Goal: Task Accomplishment & Management: Complete application form

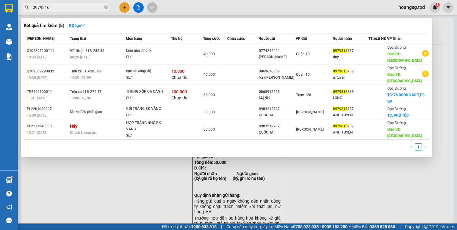
click at [121, 6] on div at bounding box center [228, 115] width 457 height 230
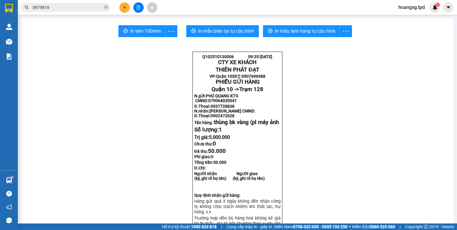
click at [122, 7] on icon "plus" at bounding box center [124, 7] width 4 height 4
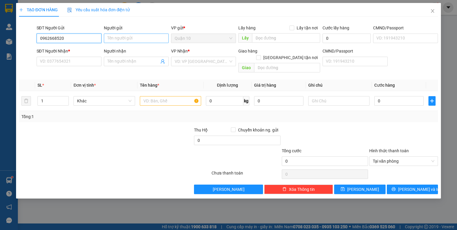
type input "0962668520"
click at [128, 40] on input "Người gửi" at bounding box center [136, 39] width 65 height 10
click at [141, 42] on input "Người gửi" at bounding box center [136, 39] width 65 height 10
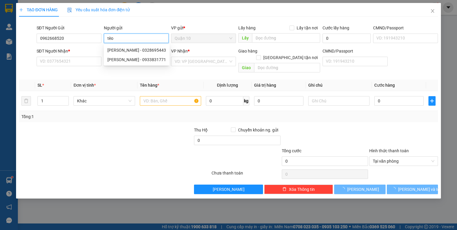
type input "tèo"
click at [406, 43] on div "CMND/Passport VD: [PASSPORT]" at bounding box center [405, 35] width 65 height 21
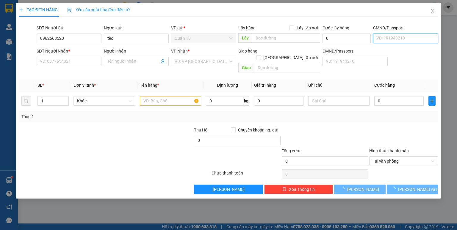
click at [406, 39] on input "CMND/Passport" at bounding box center [405, 39] width 65 height 10
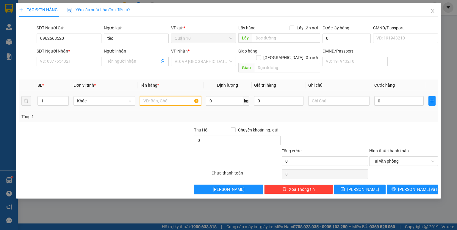
click at [163, 96] on input "text" at bounding box center [170, 101] width 61 height 10
type input "bọc màu trắng ("
click at [391, 96] on input "0" at bounding box center [398, 101] width 49 height 10
type input "4"
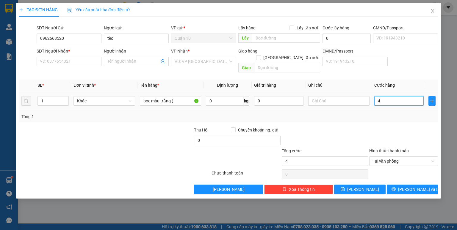
type input "40"
type input "40.000"
click at [189, 96] on input "bọc màu trắng (" at bounding box center [170, 101] width 61 height 10
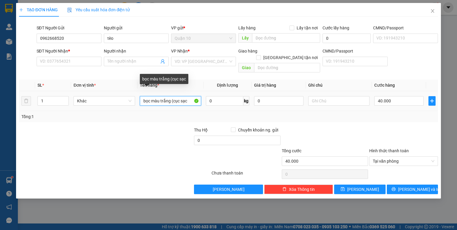
type input "bọc màu trắng (cục sạc"
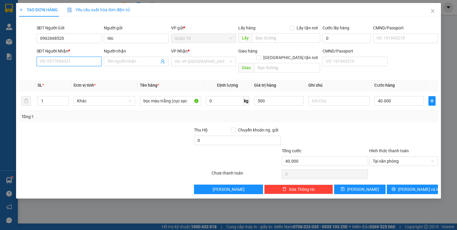
type input "500.000"
click at [83, 57] on input "SĐT Người Nhận *" at bounding box center [69, 62] width 65 height 10
click at [402, 39] on input "CMND/Passport" at bounding box center [405, 39] width 65 height 10
type input "051099006295"
click at [76, 57] on input "SĐT Người Nhận *" at bounding box center [69, 62] width 65 height 10
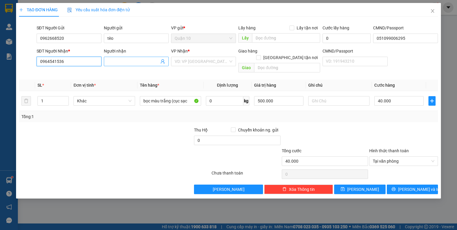
type input "0964541536"
click at [144, 57] on span at bounding box center [136, 62] width 65 height 10
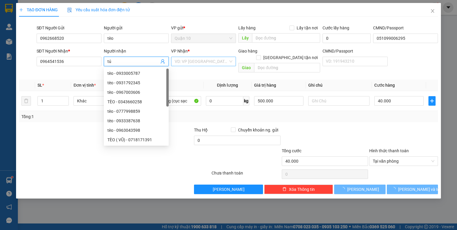
type input "tú"
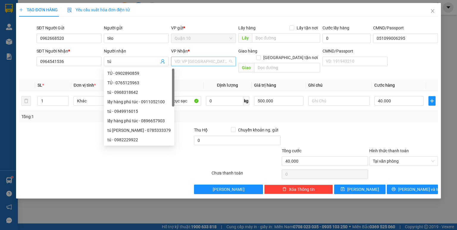
click at [190, 59] on input "search" at bounding box center [202, 61] width 54 height 9
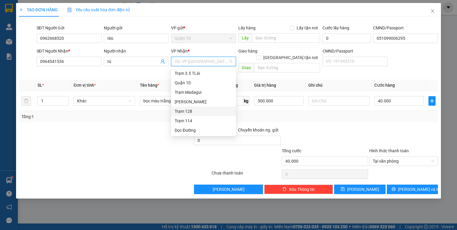
click at [201, 113] on div "Trạm 128" at bounding box center [204, 111] width 58 height 7
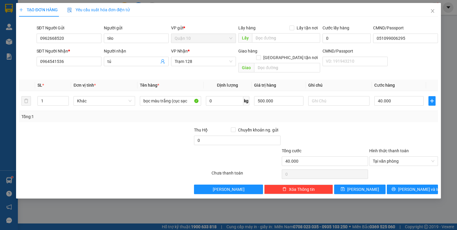
click at [387, 118] on div "Transit Pickup Surcharge Ids Transit Deliver Surcharge Ids Transit Deliver Surc…" at bounding box center [228, 107] width 419 height 173
click at [401, 176] on div "Transit Pickup Surcharge Ids Transit Deliver Surcharge Ids Transit Deliver Surc…" at bounding box center [228, 107] width 419 height 173
click at [395, 187] on span "printer" at bounding box center [393, 189] width 4 height 5
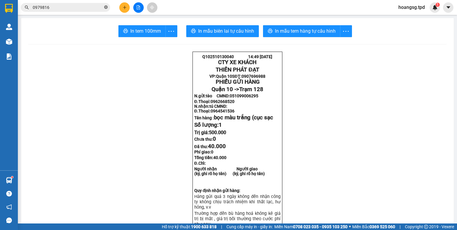
click at [105, 8] on icon "close-circle" at bounding box center [106, 7] width 4 height 4
paste input "0359721640"
type input "0359721640"
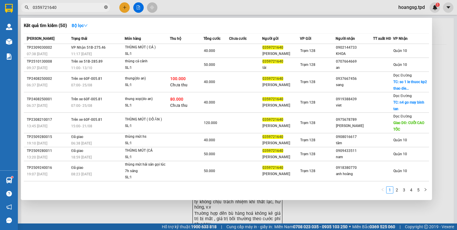
click at [104, 7] on icon "close-circle" at bounding box center [106, 7] width 4 height 4
type input "0359721"
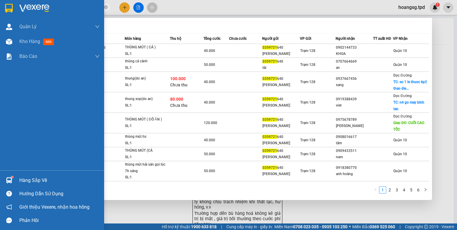
click at [40, 178] on div "Hàng sắp về" at bounding box center [59, 180] width 80 height 9
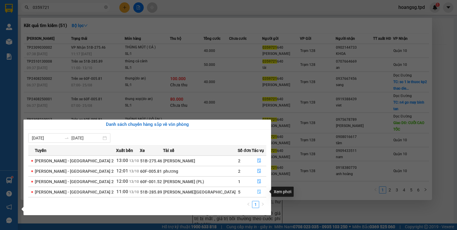
click at [257, 194] on span "file-done" at bounding box center [259, 192] width 4 height 5
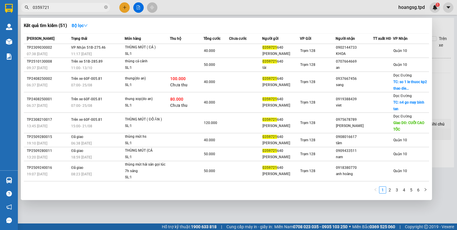
click at [274, 209] on div at bounding box center [228, 115] width 457 height 230
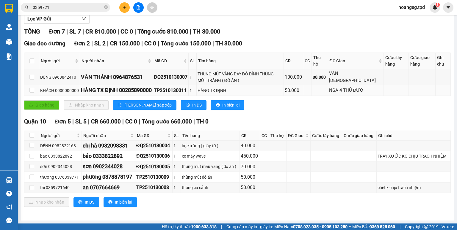
scroll to position [75, 0]
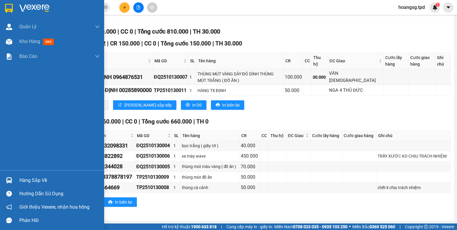
click at [20, 178] on div "Hàng sắp về" at bounding box center [59, 180] width 80 height 9
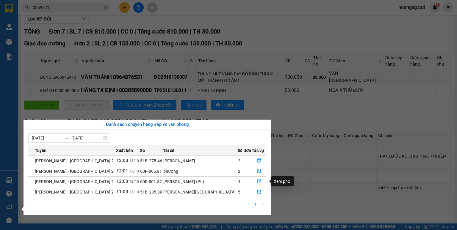
click at [258, 183] on button "button" at bounding box center [259, 182] width 14 height 10
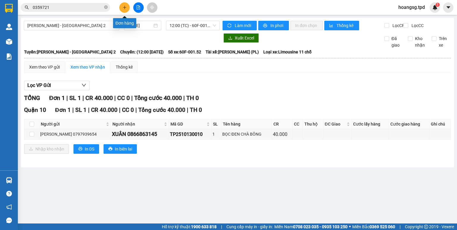
click at [120, 6] on button at bounding box center [124, 7] width 10 height 10
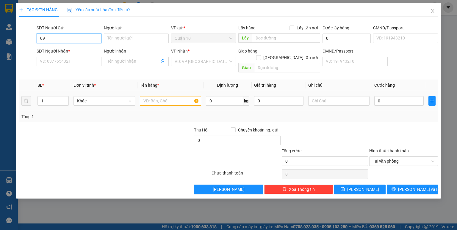
type input "09"
click at [147, 96] on input "text" at bounding box center [170, 101] width 61 height 10
type input "kiện thùng giấy"
click at [75, 40] on input "09" at bounding box center [69, 39] width 65 height 10
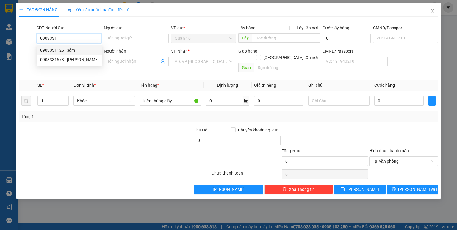
type input "0903331125"
type input "sấm"
type input "0906706430"
type input "[GEOGRAPHIC_DATA]"
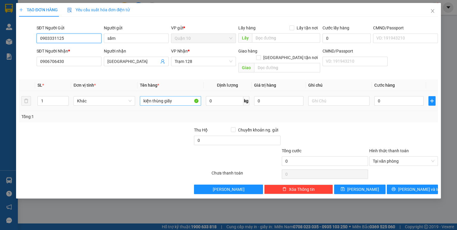
type input "0903331125"
click at [182, 98] on input "kiện thùng giấy" at bounding box center [170, 101] width 61 height 10
type input "kiện thùng giấy (pt xe"
click at [385, 96] on input "0" at bounding box center [398, 101] width 49 height 10
click at [285, 96] on input "0" at bounding box center [278, 101] width 49 height 10
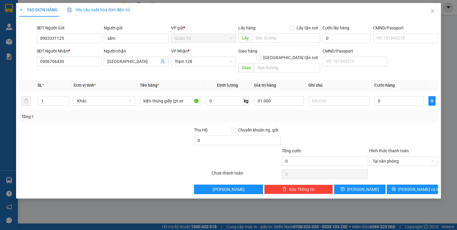
type input "1.000.000"
drag, startPoint x: 364, startPoint y: 115, endPoint x: 389, endPoint y: 104, distance: 26.9
click at [367, 115] on div "Tổng: 1" at bounding box center [228, 116] width 419 height 11
click at [396, 96] on input "0" at bounding box center [398, 101] width 49 height 10
type input "5"
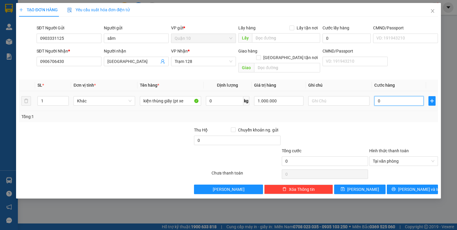
type input "5"
type input "50"
type input "50.000"
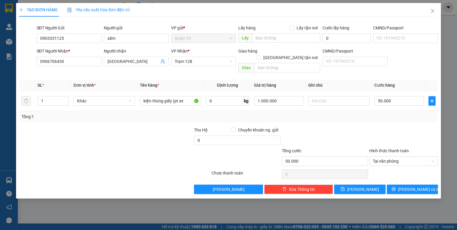
click at [422, 127] on div at bounding box center [403, 137] width 70 height 21
type input "6"
type input "60"
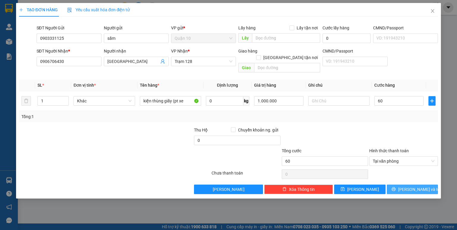
type input "60.000"
click at [399, 185] on button "[PERSON_NAME] và In" at bounding box center [412, 190] width 51 height 10
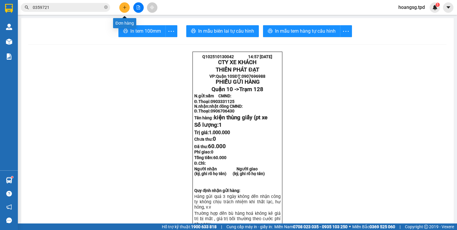
click at [128, 6] on button at bounding box center [124, 7] width 10 height 10
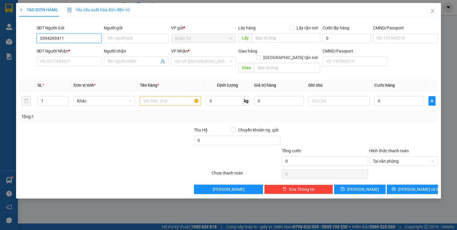
type input "0394269411"
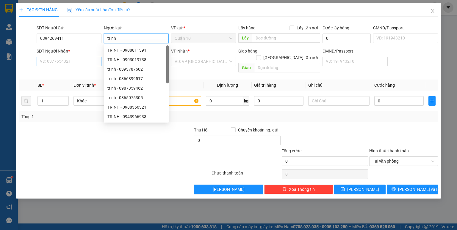
type input "trinh"
click at [78, 64] on input "SĐT Người Nhận *" at bounding box center [69, 62] width 65 height 10
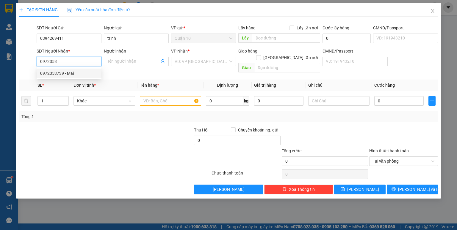
type input "0972353739"
type input "Mai"
type input "0972353739"
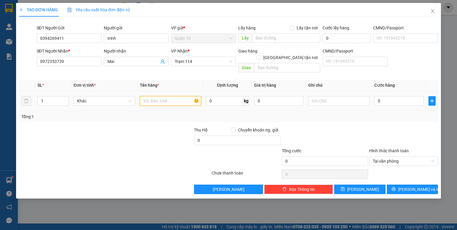
click at [154, 96] on input "text" at bounding box center [170, 101] width 61 height 10
type input "thùng giấy ("
click at [400, 96] on input "0" at bounding box center [398, 101] width 49 height 10
type input "5"
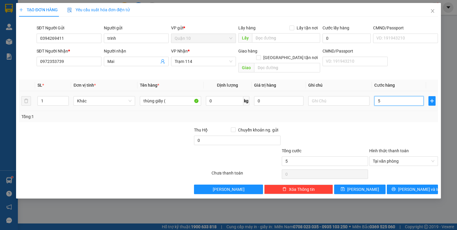
type input "50"
type input "50.000"
click at [402, 54] on div "SĐT Người Nhận * 0972353739 Người nhận Mai VP Nhận * Trạm 114 Giao hàng Giao tậ…" at bounding box center [237, 61] width 404 height 27
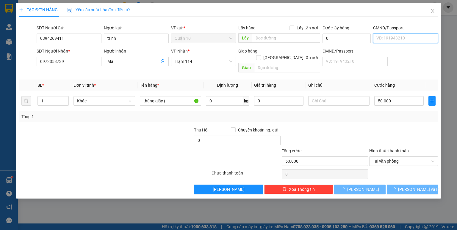
click at [389, 38] on input "CMND/Passport" at bounding box center [405, 39] width 65 height 10
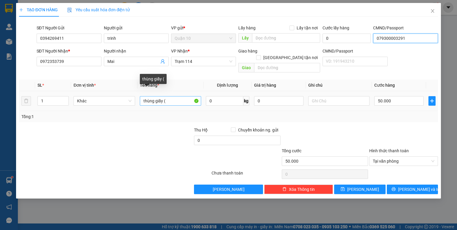
type input "079300003291"
click at [178, 96] on input "thùng giấy (" at bounding box center [170, 101] width 61 height 10
type input "thùng giấy (bánh"
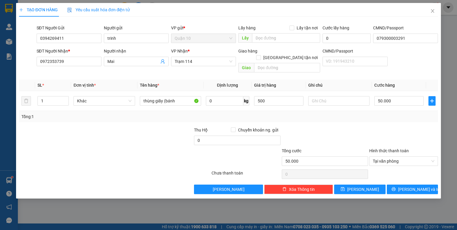
type input "500.000"
click at [331, 129] on div at bounding box center [324, 137] width 87 height 21
click at [424, 185] on button "[PERSON_NAME] và In" at bounding box center [412, 190] width 51 height 10
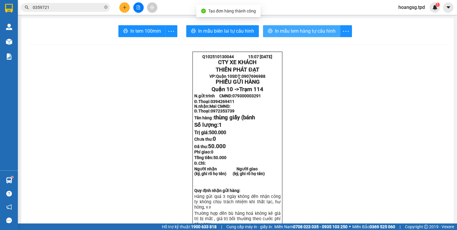
click at [295, 30] on span "In mẫu tem hàng tự cấu hình" at bounding box center [305, 30] width 61 height 7
